Goal: Information Seeking & Learning: Learn about a topic

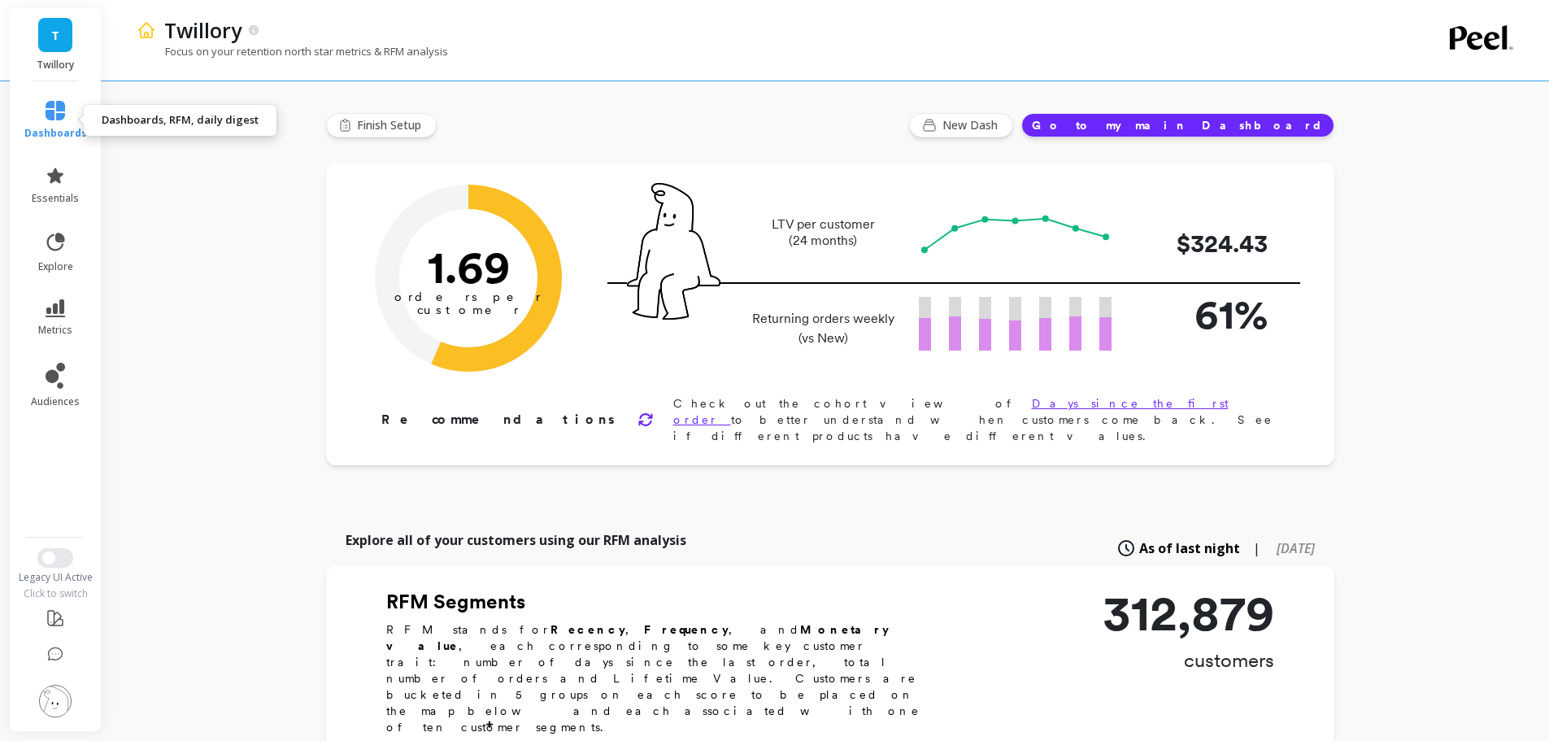
click at [57, 111] on icon at bounding box center [56, 111] width 20 height 20
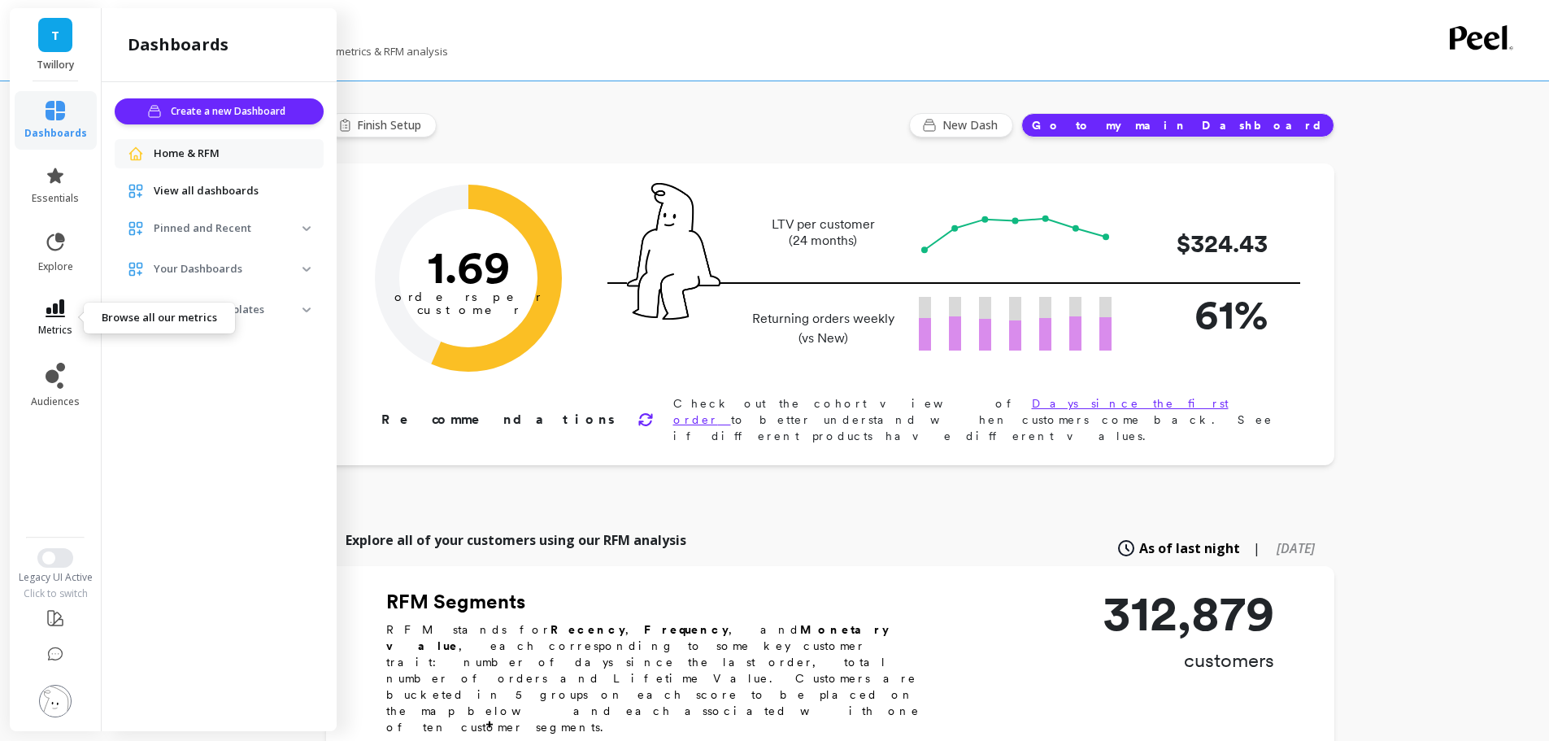
click at [64, 321] on link "metrics" at bounding box center [55, 317] width 63 height 37
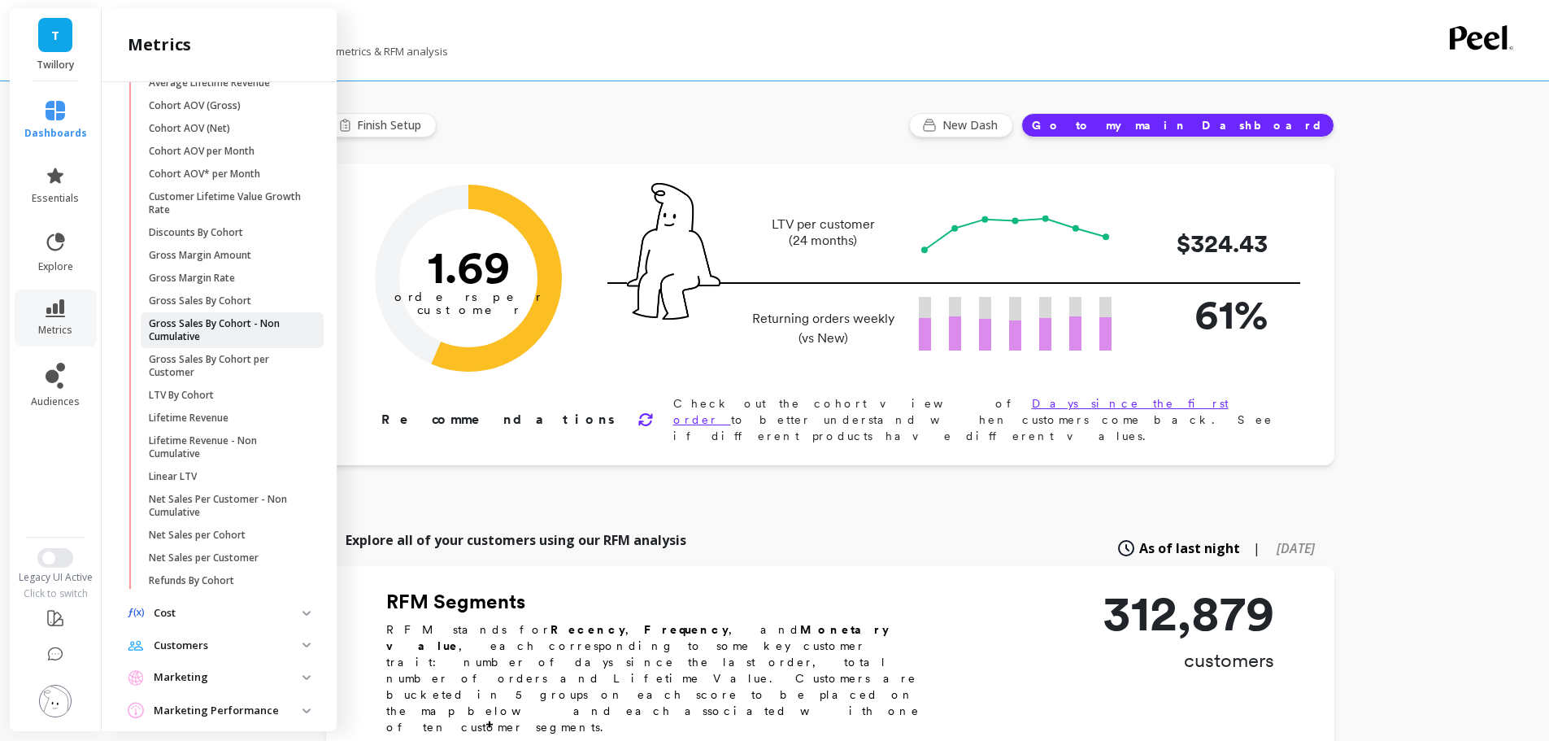
scroll to position [163, 0]
click at [193, 403] on link "LTV By Cohort" at bounding box center [232, 393] width 183 height 23
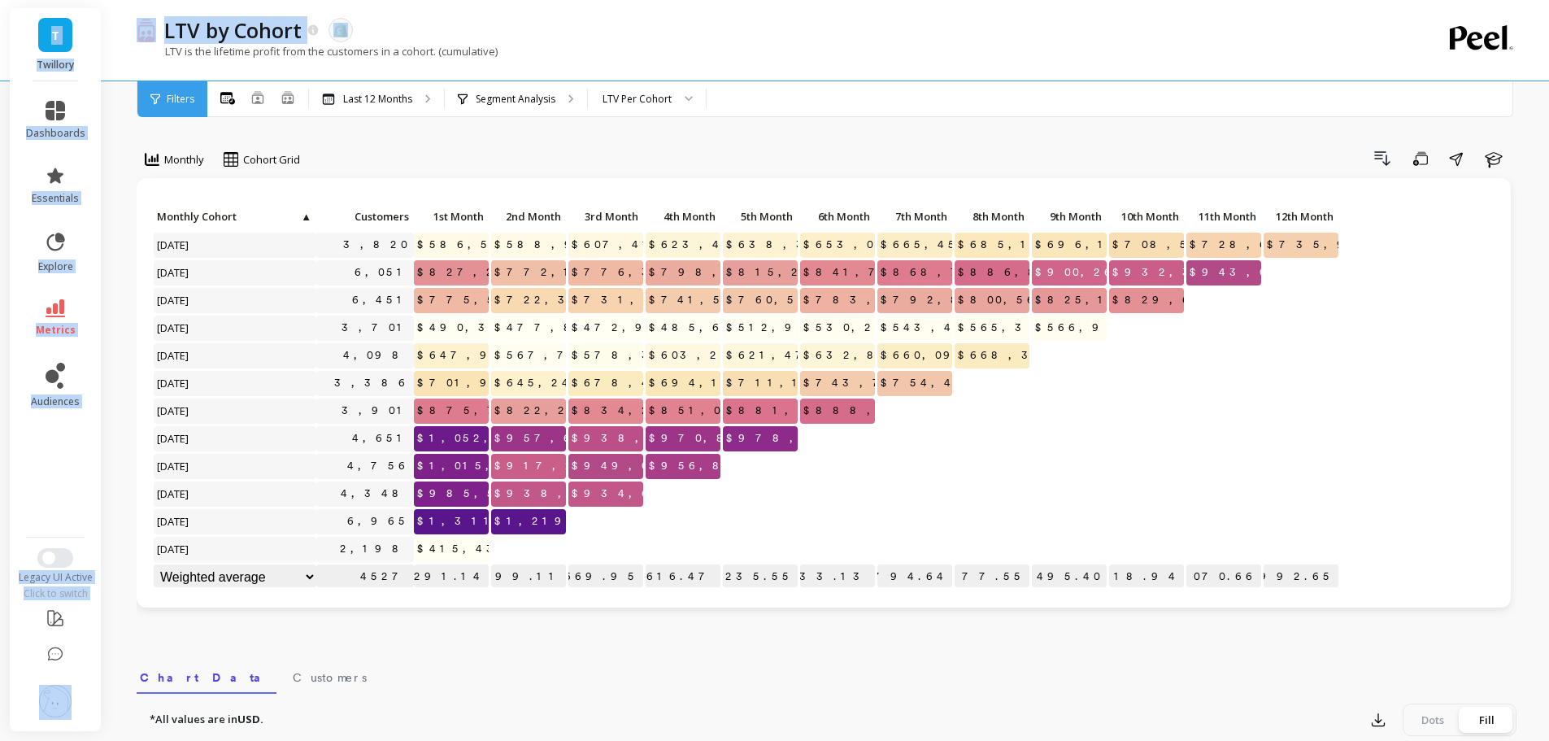
drag, startPoint x: 317, startPoint y: 25, endPoint x: 145, endPoint y: 66, distance: 177.1
click at [25, 22] on div "T Twillory dashboards essentials explore metrics audiences Legacy UI Active Cli…" at bounding box center [774, 663] width 1549 height 1327
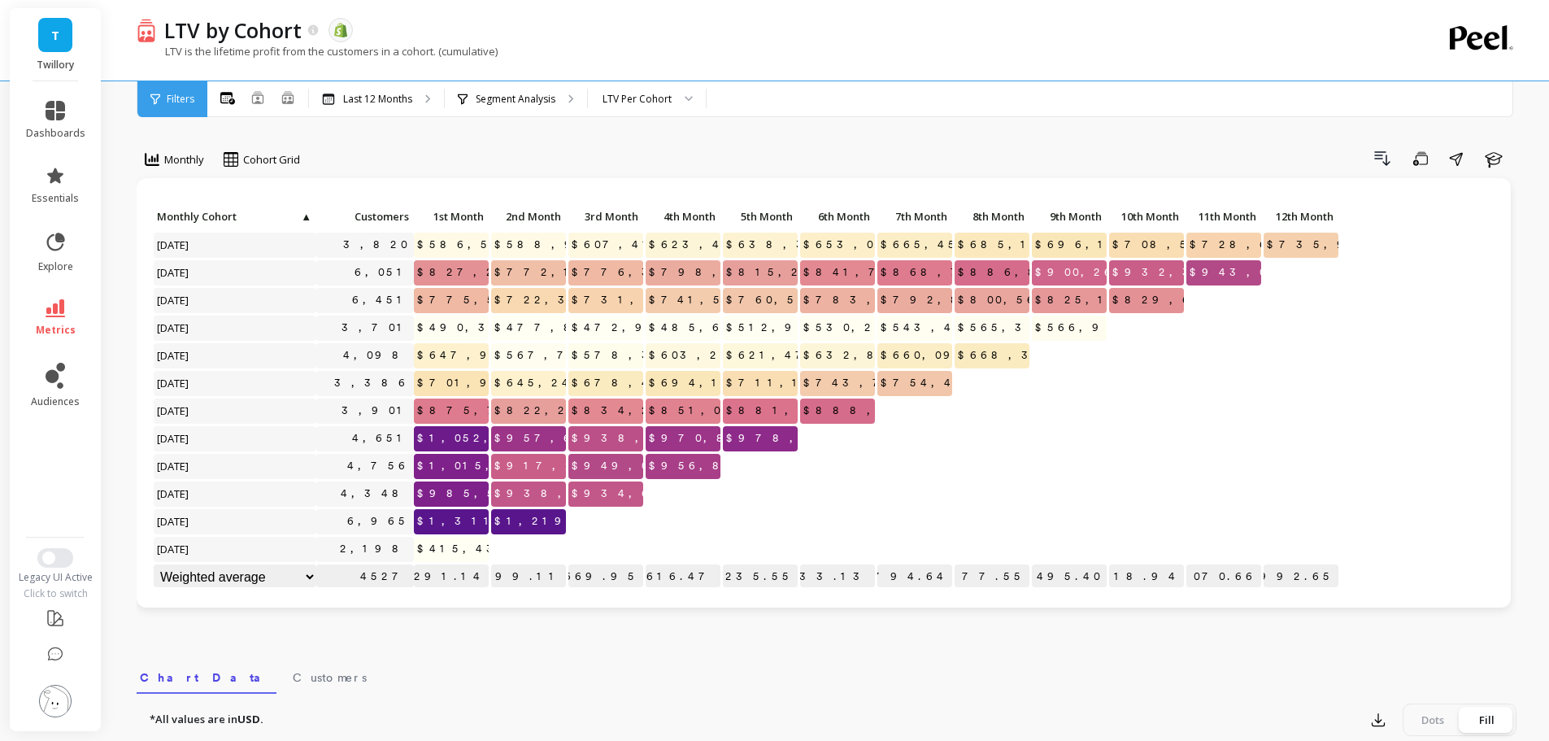
click at [679, 65] on div "LTV is the lifetime profit from the customers in a cohort. (cumulative)" at bounding box center [760, 59] width 1246 height 31
drag, startPoint x: 630, startPoint y: 101, endPoint x: 659, endPoint y: 121, distance: 35.6
click at [632, 102] on div "LTV Per Cohort" at bounding box center [636, 98] width 69 height 15
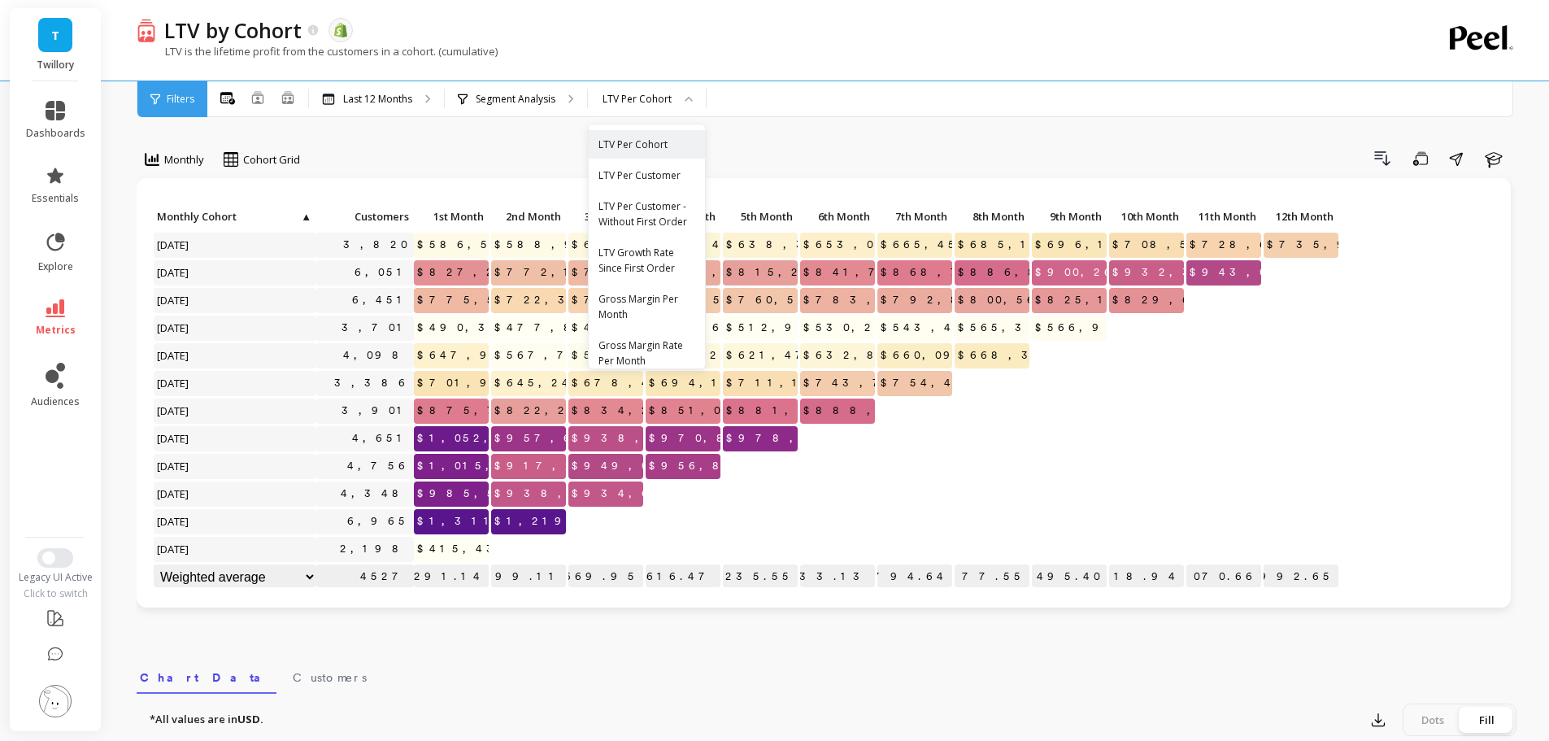
drag, startPoint x: 1047, startPoint y: 354, endPoint x: 890, endPoint y: 304, distance: 164.5
click at [1038, 354] on p at bounding box center [1069, 348] width 75 height 11
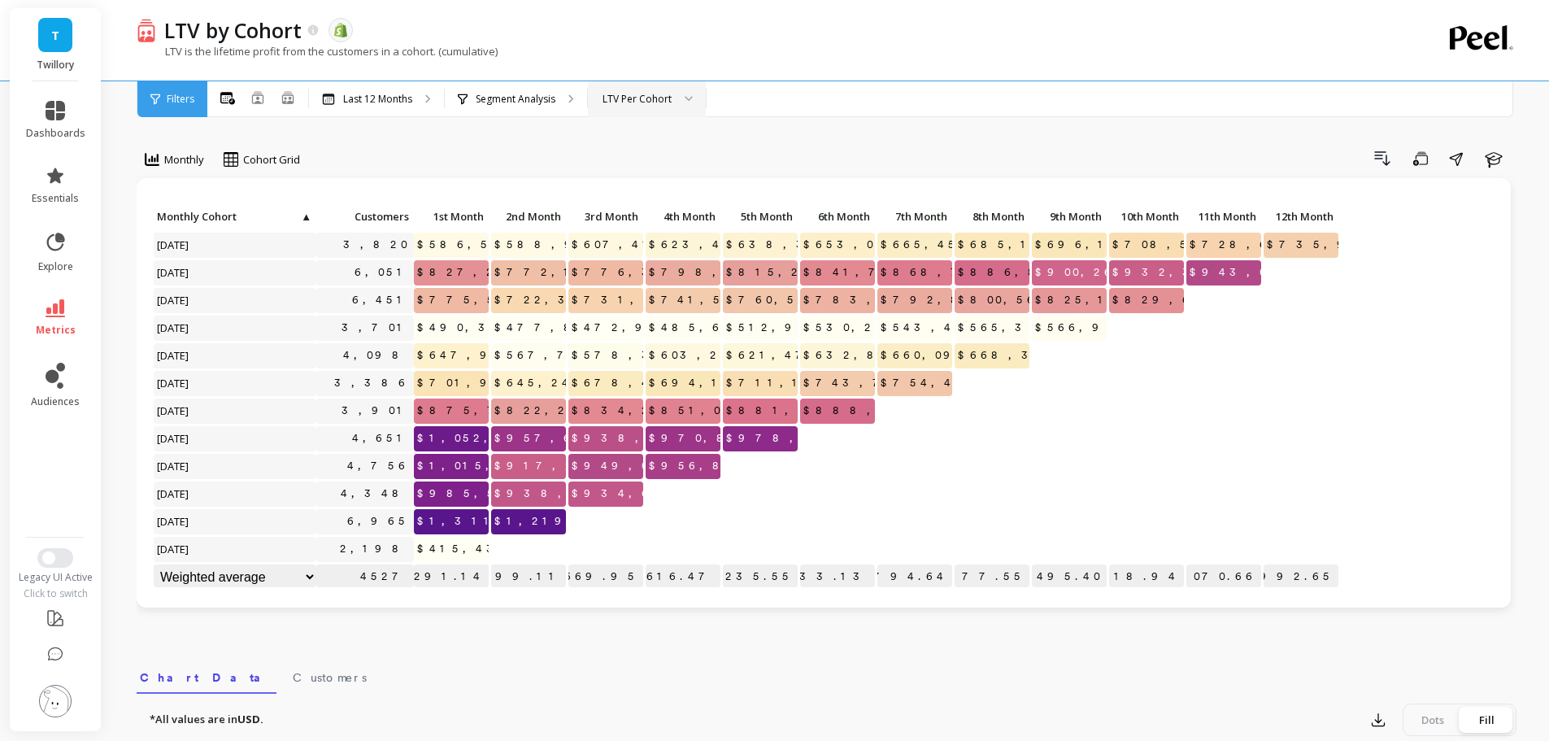
click at [611, 88] on div "LTV Per Cohort" at bounding box center [647, 99] width 118 height 36
click at [667, 592] on div "Click to create an audience 3,820 $586,553.37 $588,987.99 $607,417.95 $623,480.…" at bounding box center [824, 392] width 1374 height 429
